Goal: Task Accomplishment & Management: Manage account settings

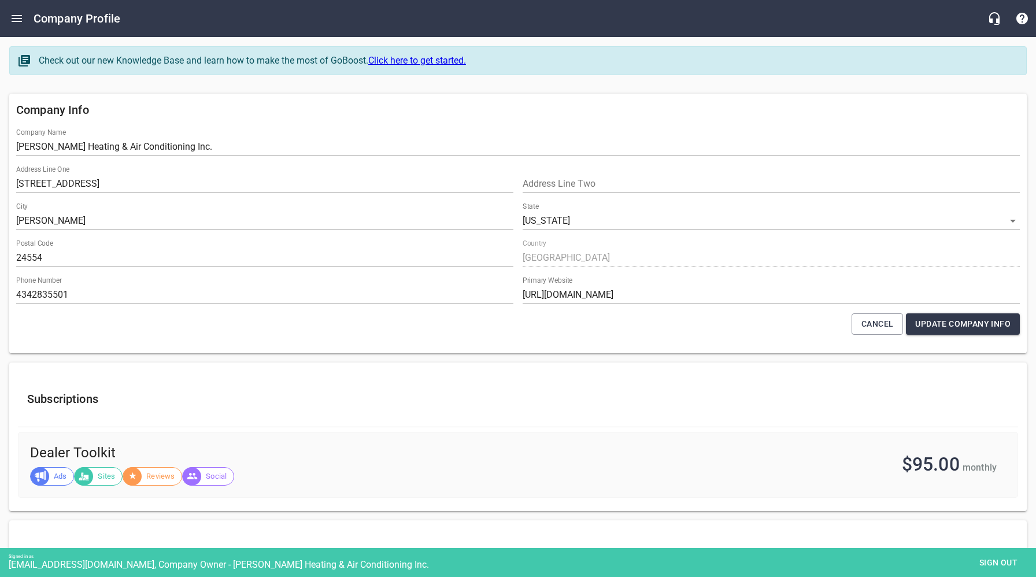
select select "[US_STATE]"
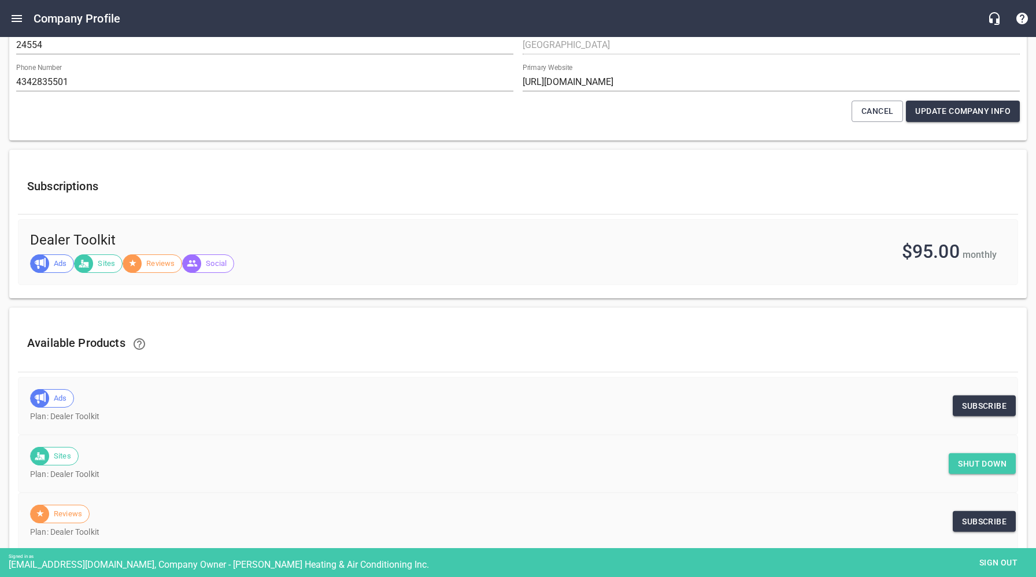
scroll to position [275, 0]
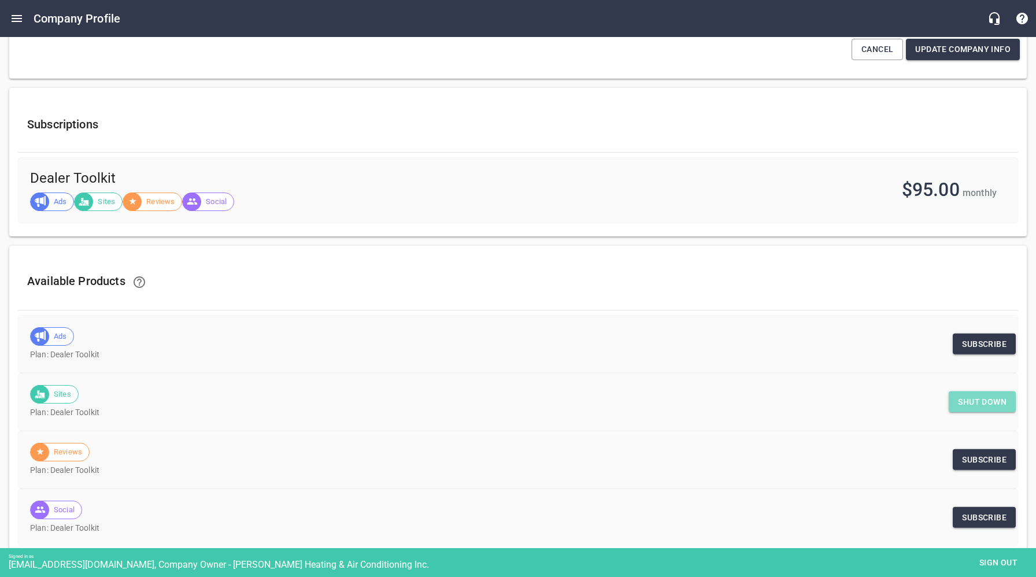
click at [971, 405] on span "Shut down" at bounding box center [982, 402] width 49 height 14
click at [1004, 565] on span "Sign out" at bounding box center [998, 563] width 49 height 14
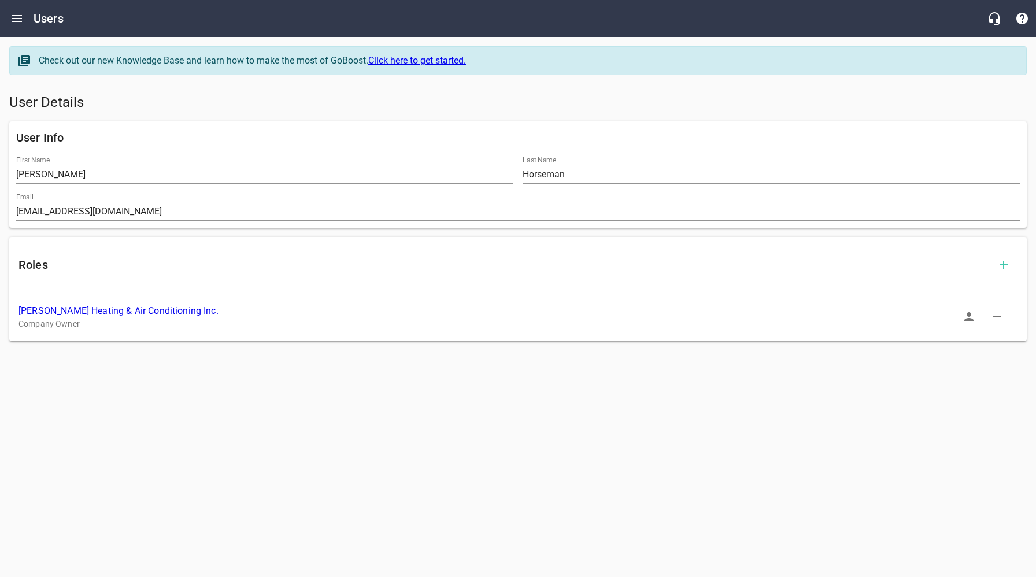
click at [139, 309] on link "[PERSON_NAME] Heating & Air Conditioning Inc." at bounding box center [119, 310] width 200 height 11
